Goal: Book appointment/travel/reservation

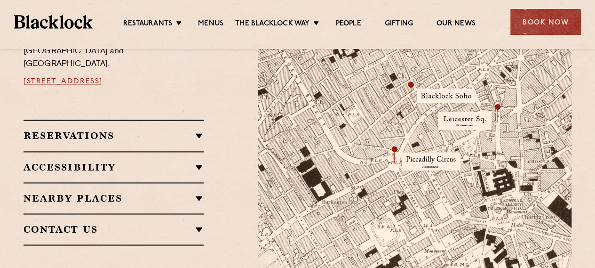
scroll to position [565, 0]
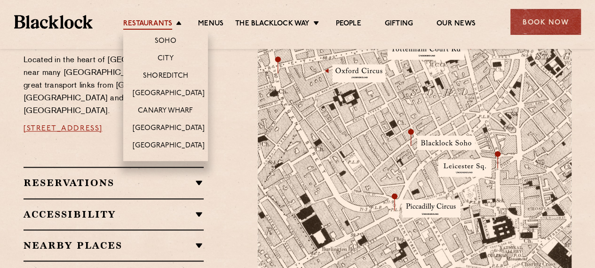
click at [167, 22] on link "Restaurants" at bounding box center [147, 24] width 49 height 10
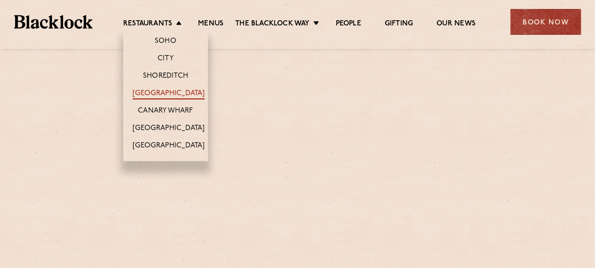
click at [147, 92] on link "[GEOGRAPHIC_DATA]" at bounding box center [169, 94] width 72 height 10
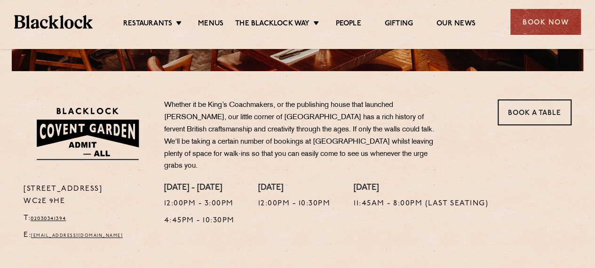
scroll to position [282, 0]
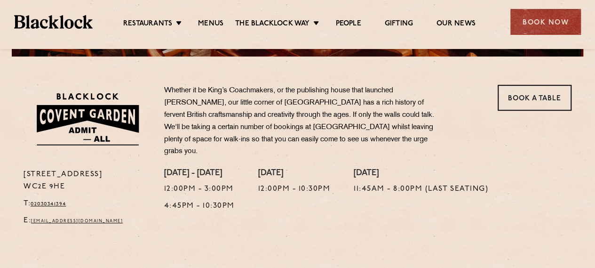
drag, startPoint x: 74, startPoint y: 181, endPoint x: 20, endPoint y: 166, distance: 56.0
click at [20, 168] on div "16a Bedford Street WC2E 9HE T: 02030341394 E: coventgarden@theblacklock.com" at bounding box center [86, 199] width 141 height 63
copy p "16a Bedford Street WC2E 9HE"
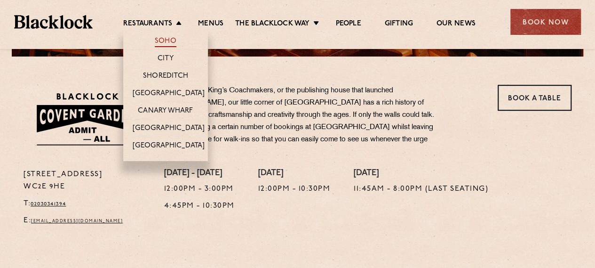
click at [160, 40] on link "Soho" at bounding box center [166, 42] width 22 height 10
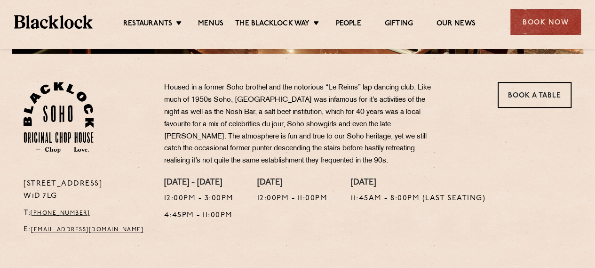
scroll to position [282, 0]
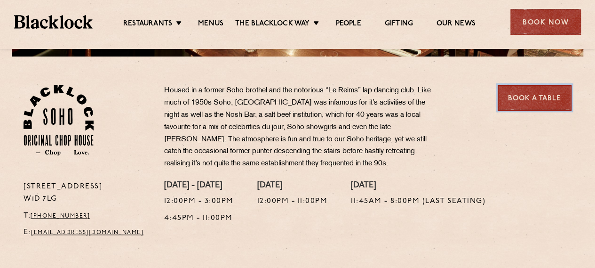
click at [539, 90] on link "Book a Table" at bounding box center [535, 98] width 74 height 26
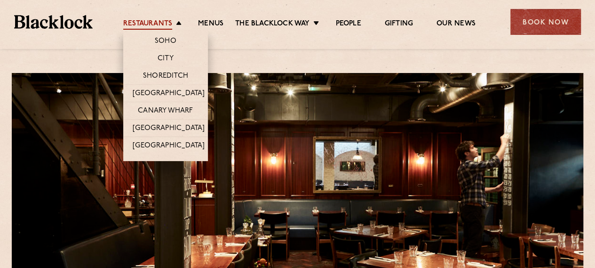
click at [170, 20] on link "Restaurants" at bounding box center [147, 24] width 49 height 10
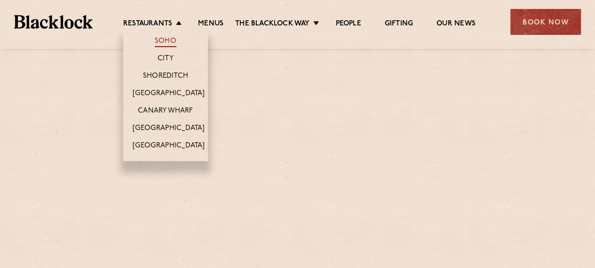
click at [166, 43] on link "Soho" at bounding box center [166, 42] width 22 height 10
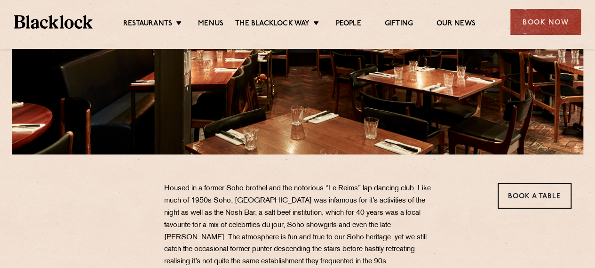
scroll to position [282, 0]
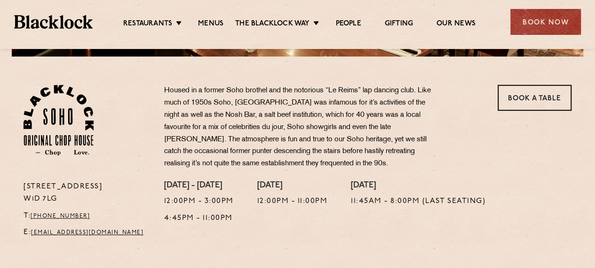
click at [20, 187] on div "24 Great Windmill Street W1D 7LG T: +44 20 3441 6996 E: soho@theblacklock.com" at bounding box center [86, 212] width 141 height 63
drag, startPoint x: 23, startPoint y: 186, endPoint x: 132, endPoint y: 188, distance: 108.7
click at [132, 188] on p "24 Great Windmill Street W1D 7LG" at bounding box center [87, 193] width 127 height 24
copy p "[STREET_ADDRESS]"
